Goal: Task Accomplishment & Management: Manage account settings

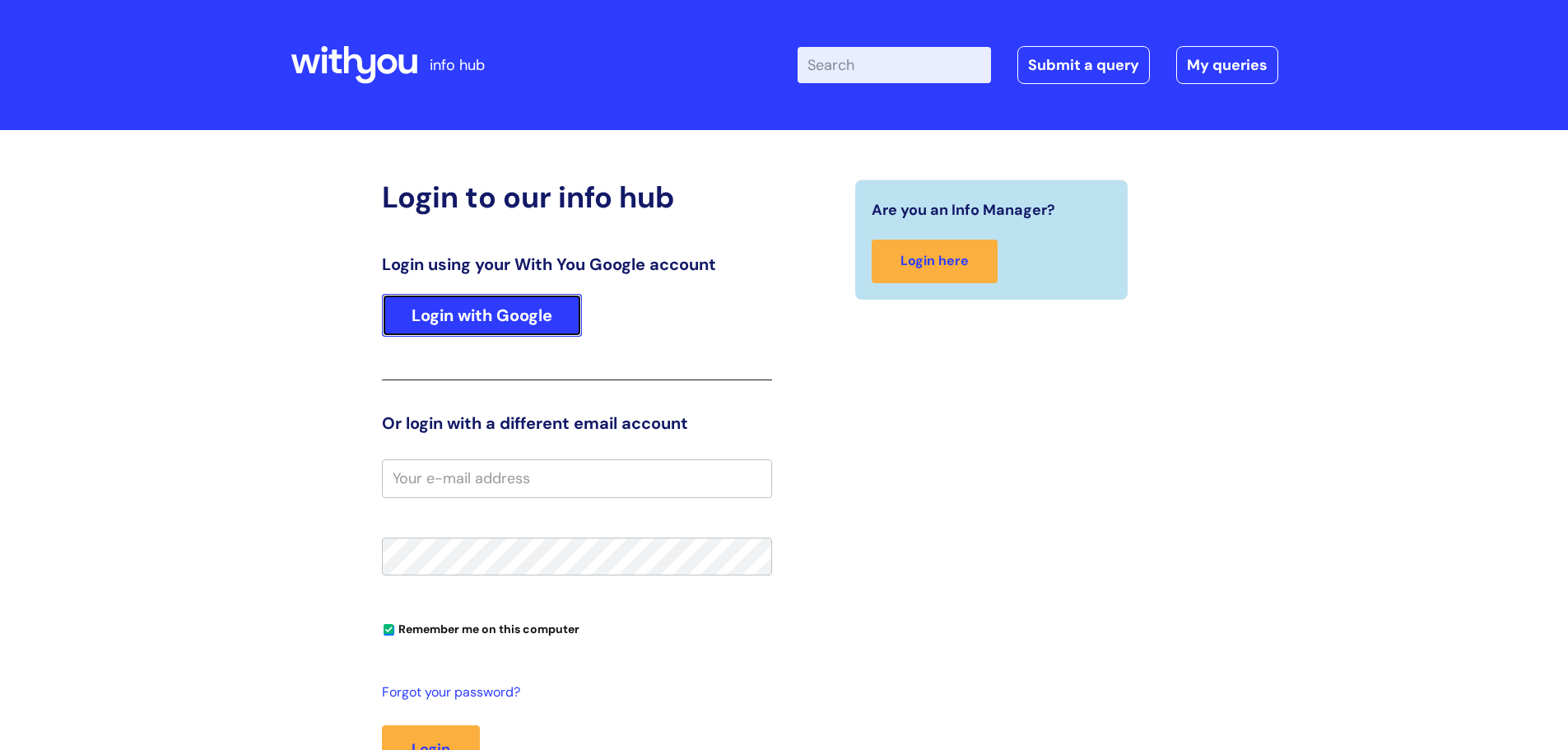
click at [489, 321] on link "Login with Google" at bounding box center [481, 314] width 200 height 42
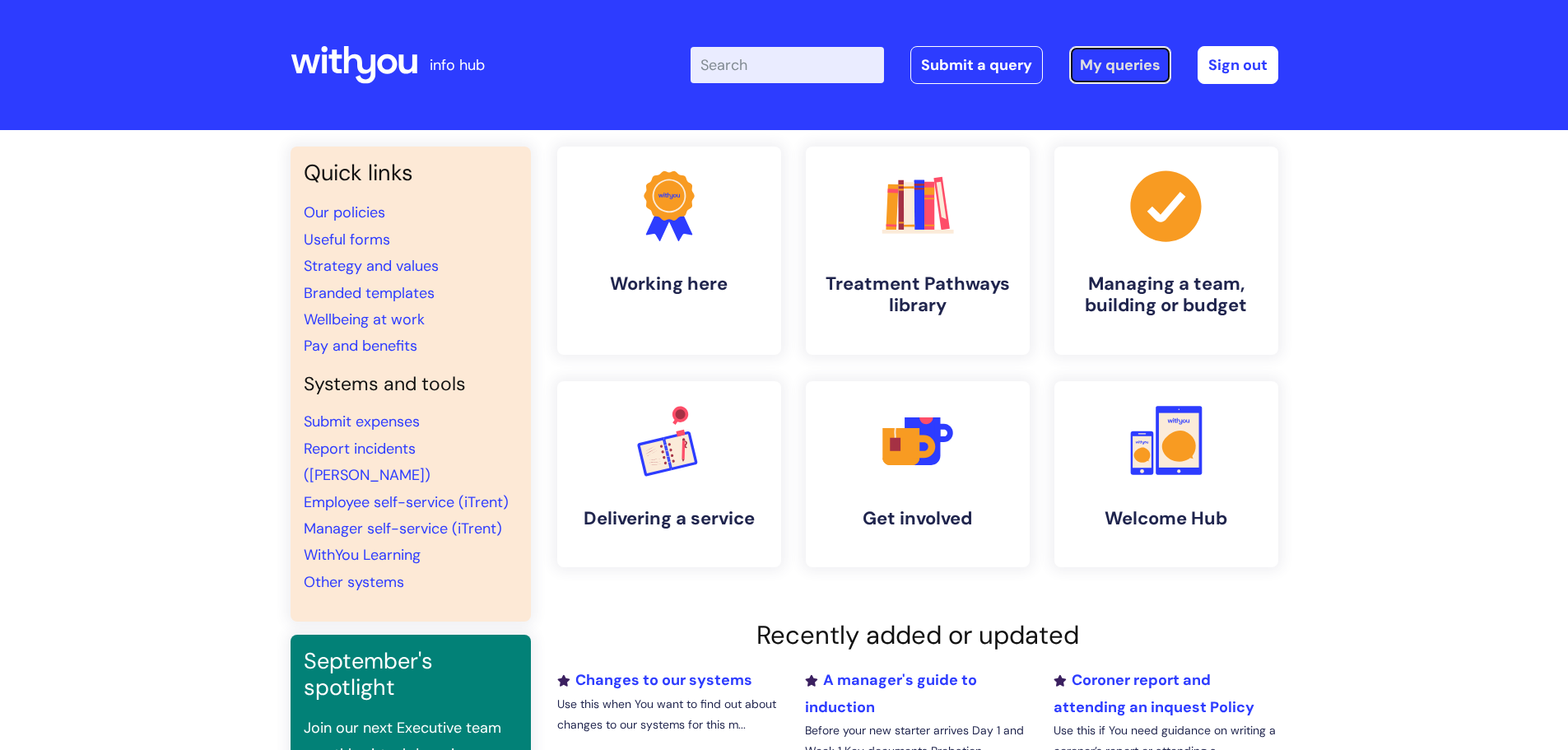
click at [1111, 61] on link "My queries" at bounding box center [1120, 65] width 102 height 38
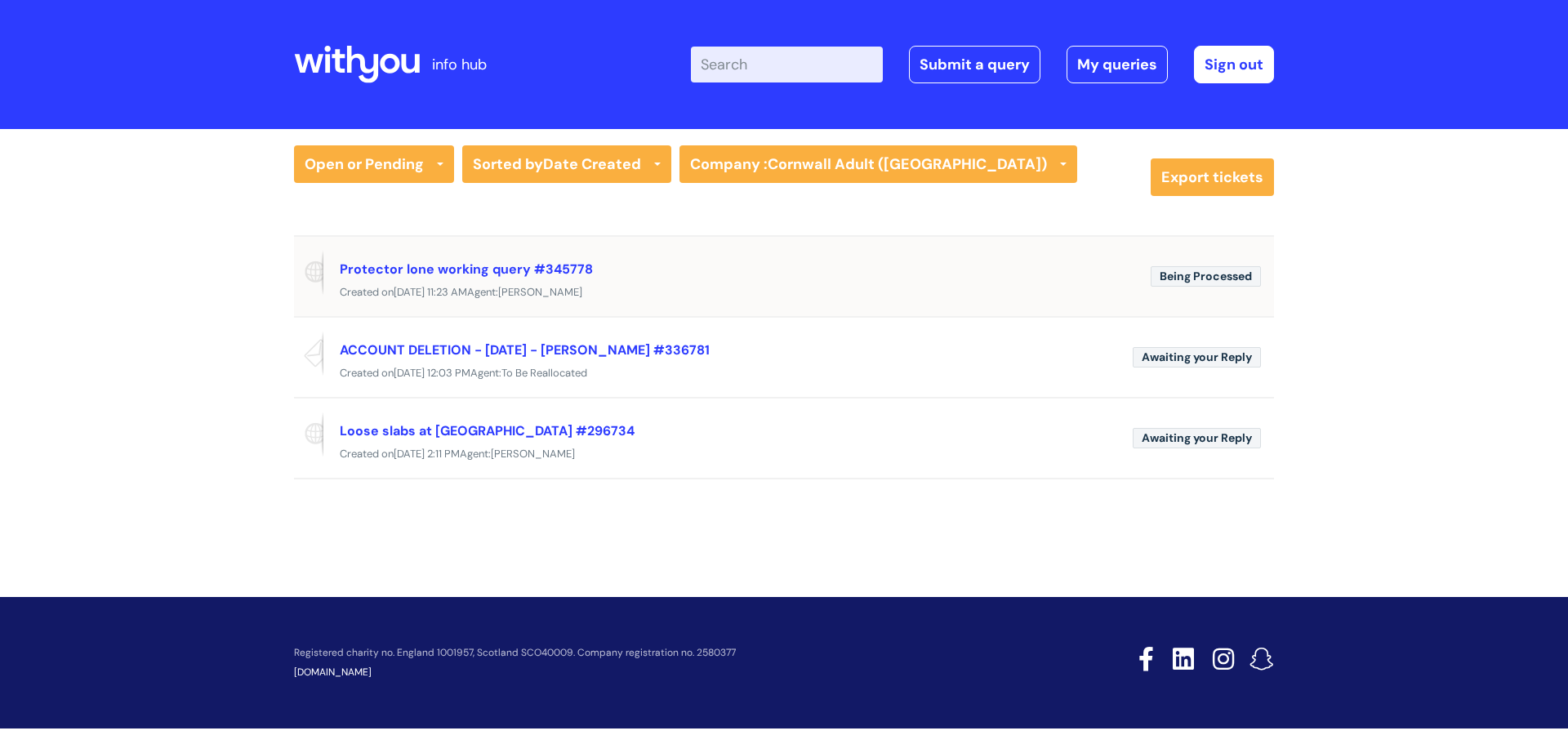
click at [477, 283] on div "Created [DATE][DATE] 11:23 AM Agent: [PERSON_NAME]" at bounding box center [784, 293] width 980 height 21
click at [471, 263] on link "Protector lone working query #345778" at bounding box center [466, 269] width 253 height 17
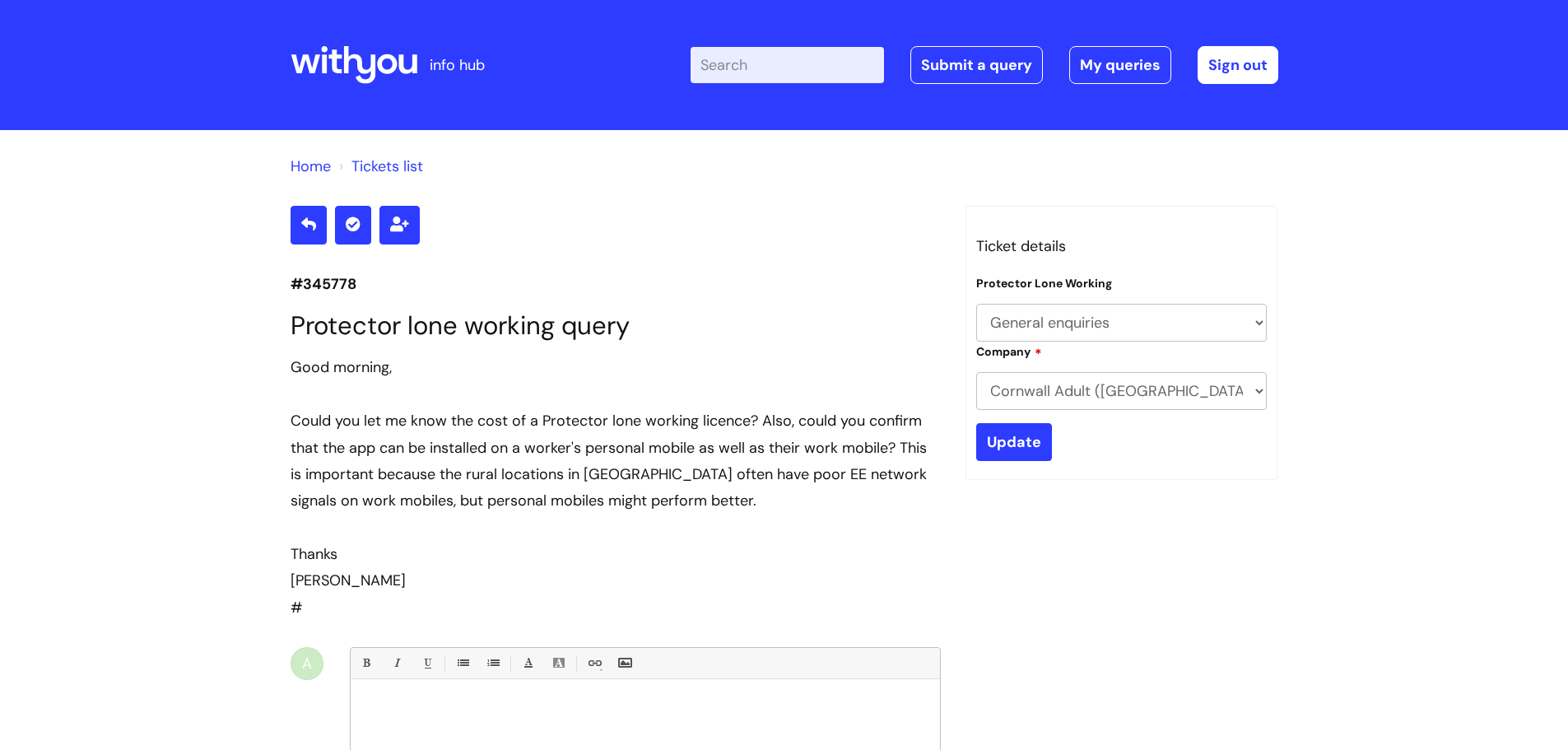
select select "General enquiries"
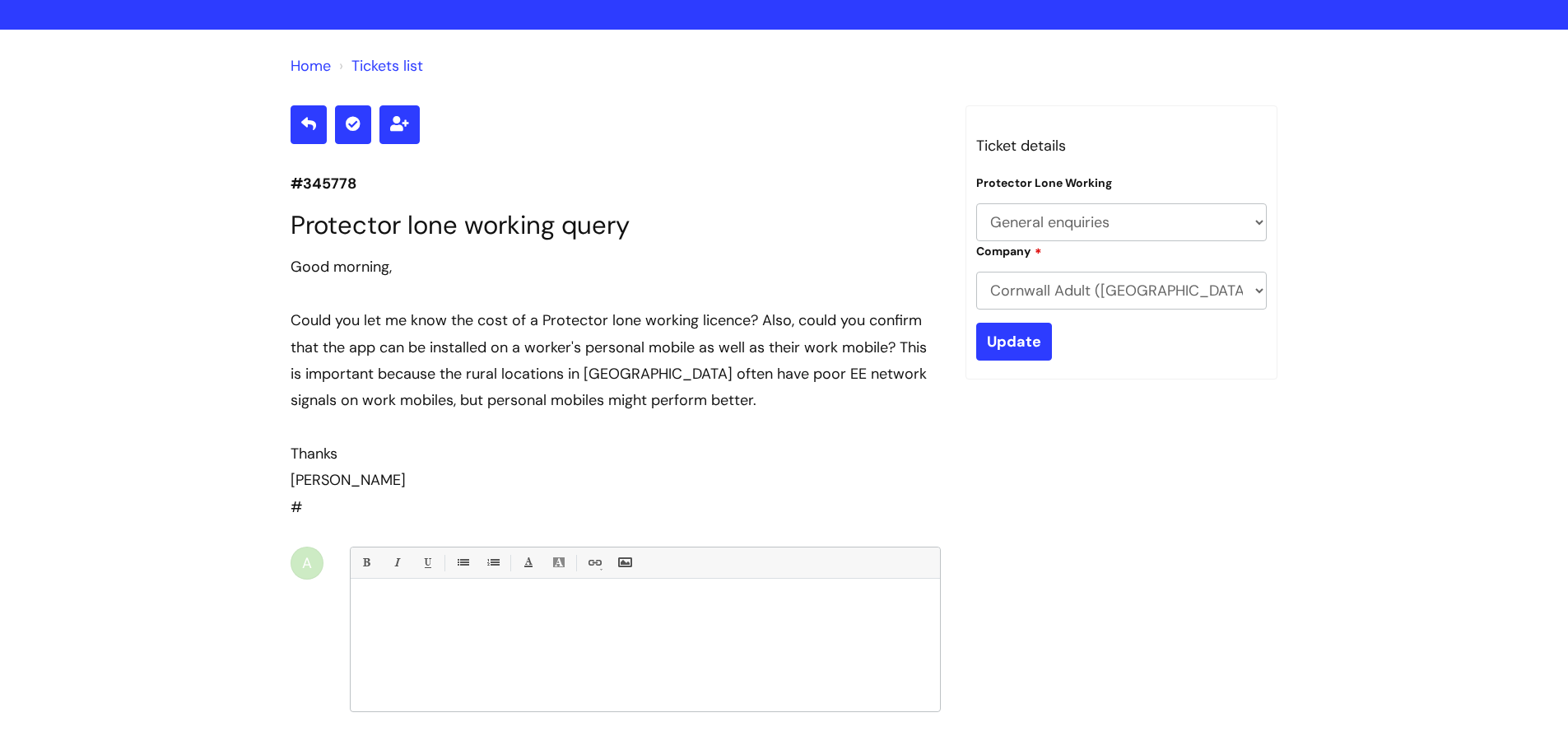
scroll to position [96, 0]
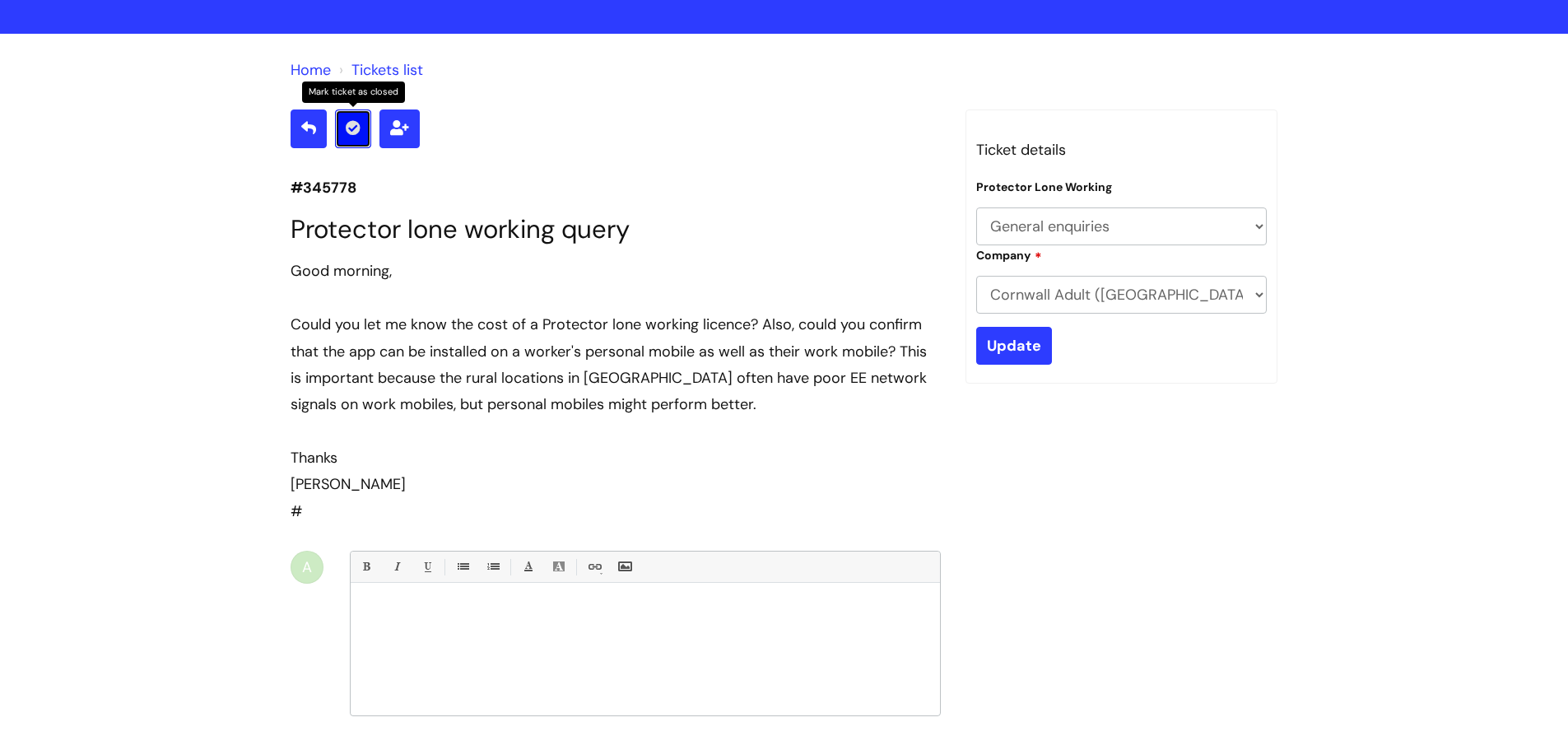
click at [347, 128] on icon at bounding box center [352, 127] width 15 height 15
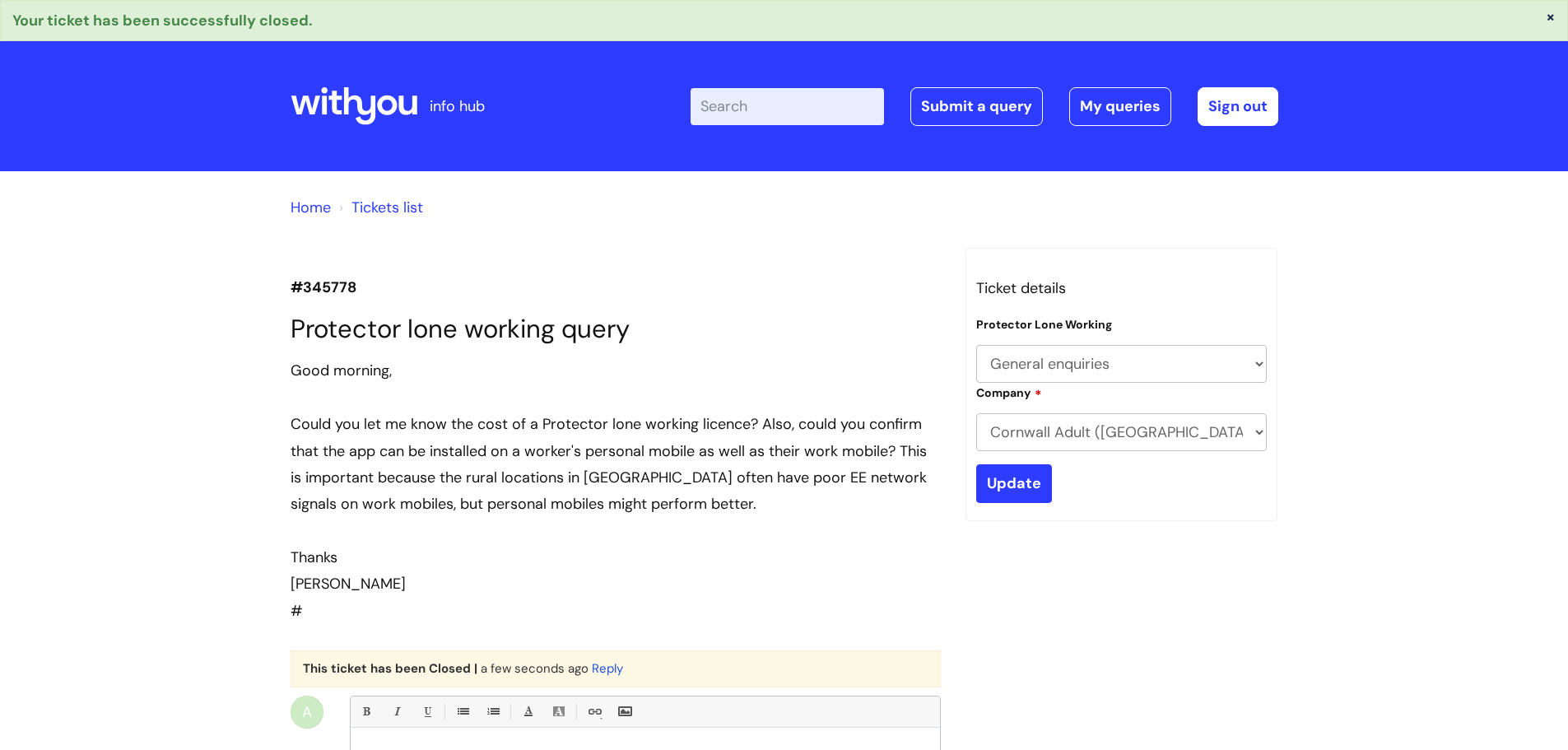
select select "General enquiries"
